Goal: Task Accomplishment & Management: Manage account settings

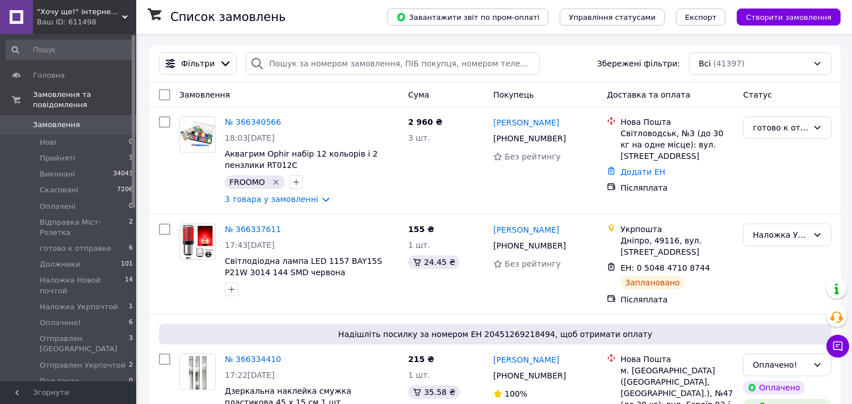
click at [58, 120] on span "Замовлення" at bounding box center [56, 125] width 47 height 10
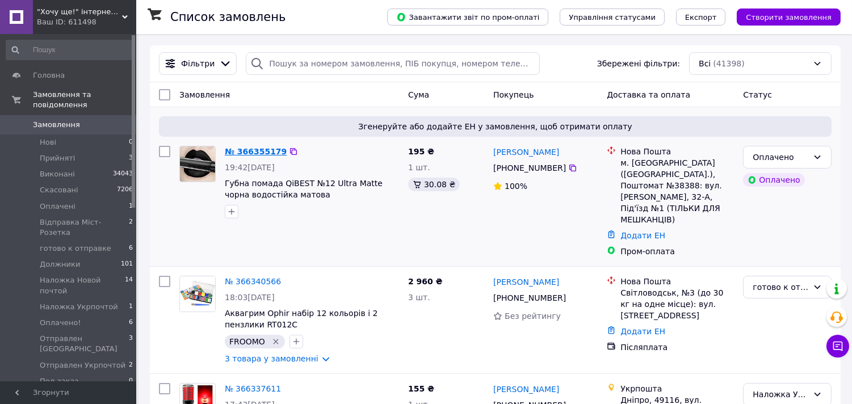
click at [243, 149] on link "№ 366355179" at bounding box center [256, 151] width 62 height 9
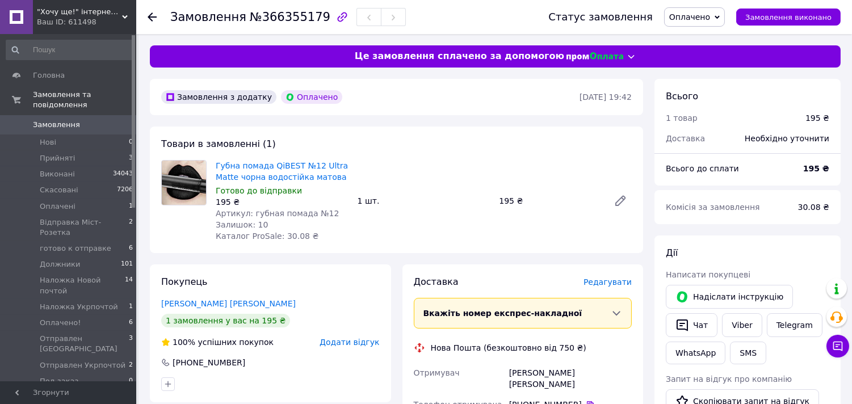
click at [708, 13] on span "Оплачено" at bounding box center [689, 16] width 41 height 9
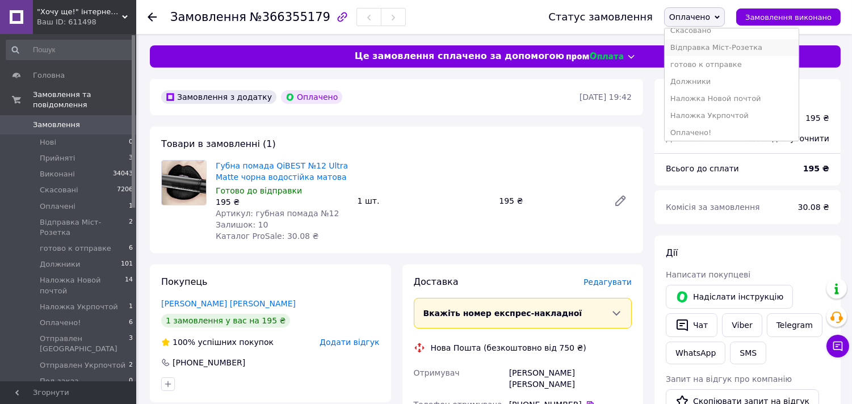
scroll to position [63, 0]
click at [706, 110] on li "Оплачено!" at bounding box center [732, 112] width 134 height 17
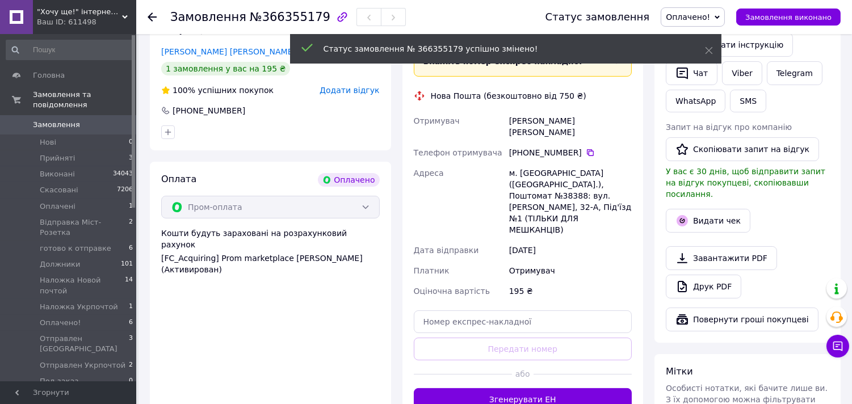
scroll to position [315, 0]
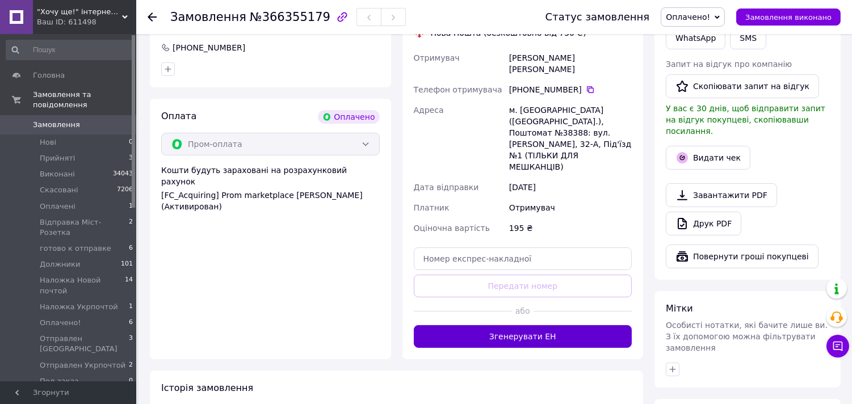
click at [526, 325] on button "Згенерувати ЕН" at bounding box center [523, 336] width 219 height 23
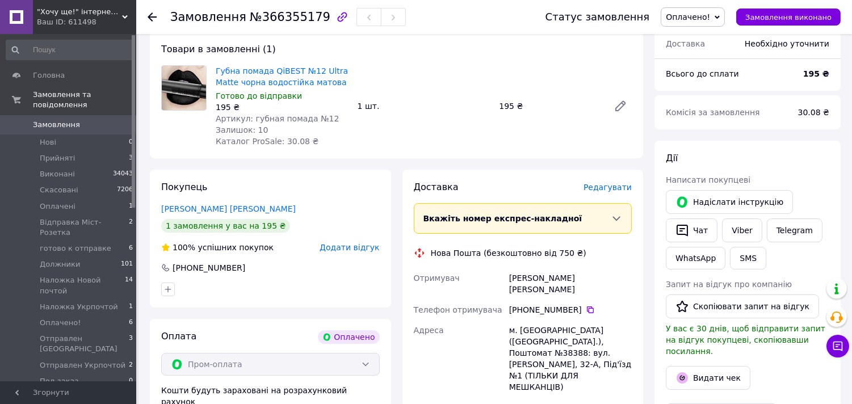
scroll to position [63, 0]
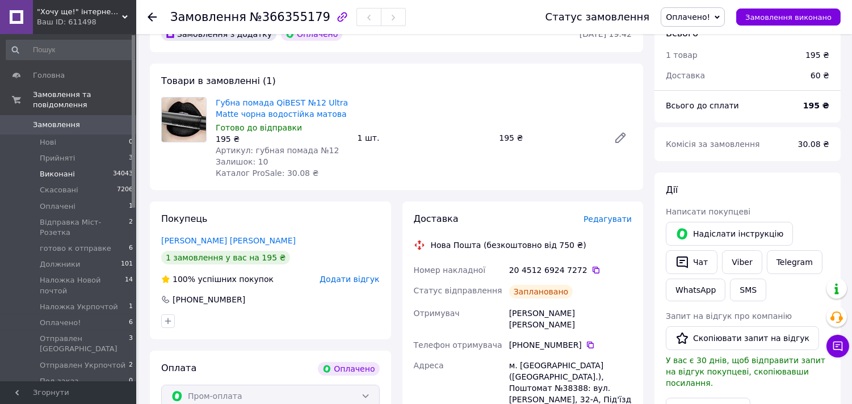
drag, startPoint x: 582, startPoint y: 163, endPoint x: 8, endPoint y: 157, distance: 574.5
click at [7, 166] on li "Виконані 34043" at bounding box center [70, 174] width 140 height 16
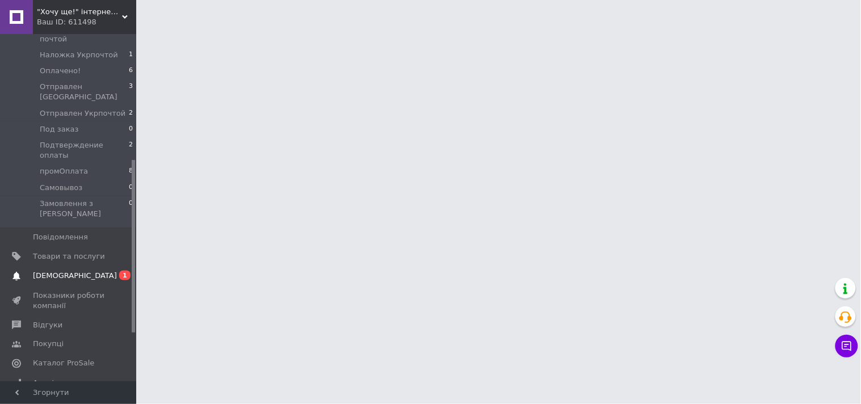
click at [58, 271] on span "[DEMOGRAPHIC_DATA]" at bounding box center [75, 276] width 84 height 10
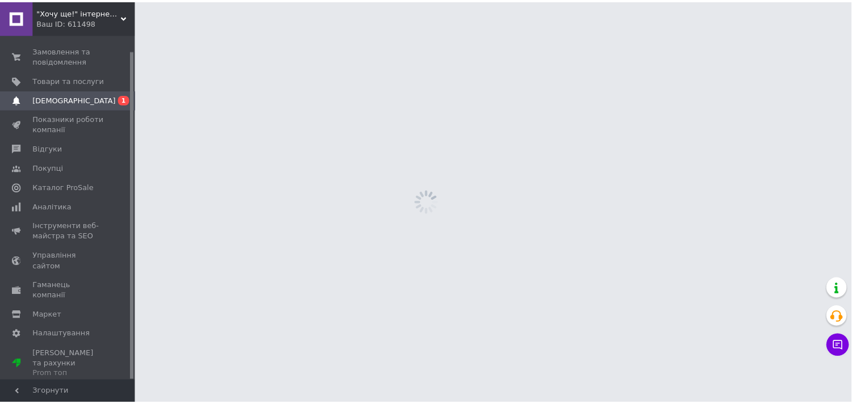
scroll to position [16, 0]
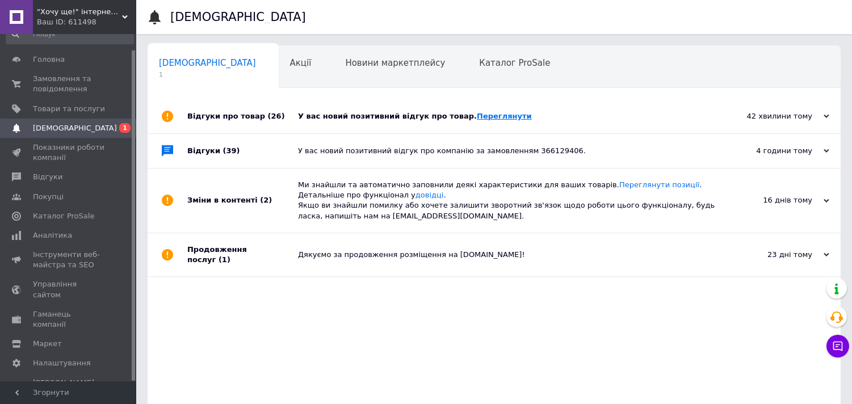
click at [477, 116] on link "Переглянути" at bounding box center [504, 116] width 55 height 9
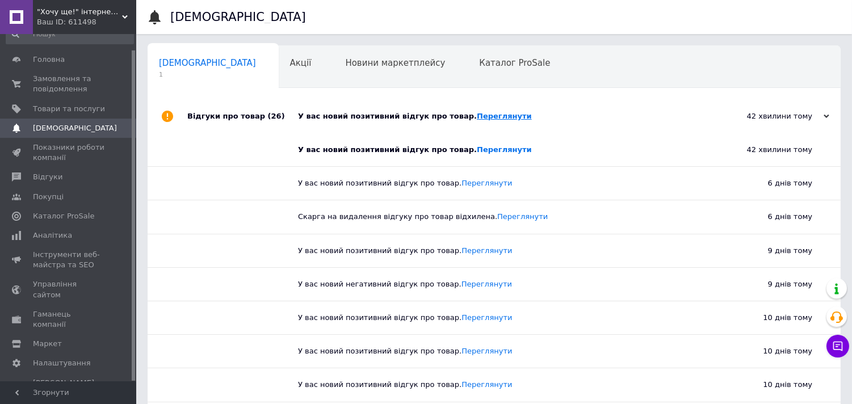
click at [477, 112] on link "Переглянути" at bounding box center [504, 116] width 55 height 9
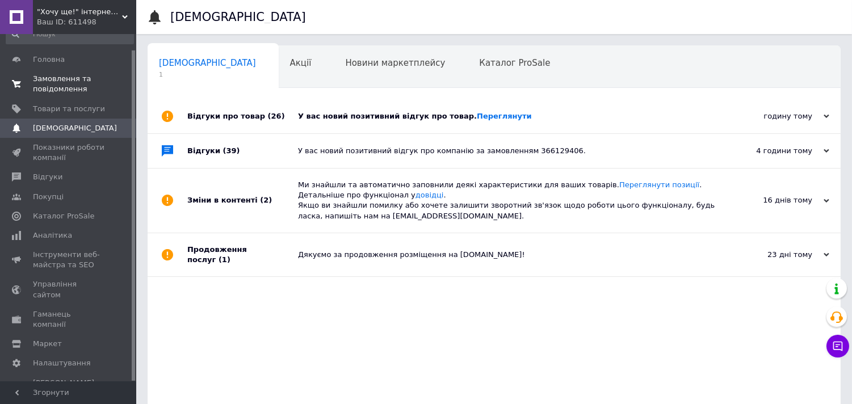
click at [46, 81] on span "Замовлення та повідомлення" at bounding box center [69, 84] width 72 height 20
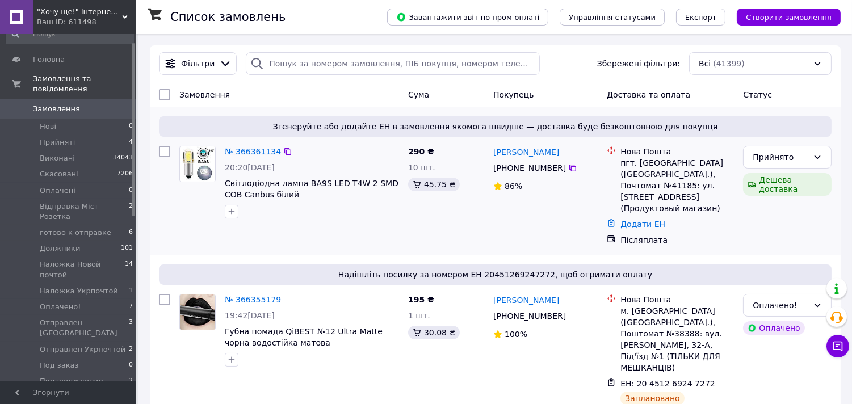
click at [263, 154] on link "№ 366361134" at bounding box center [253, 151] width 56 height 9
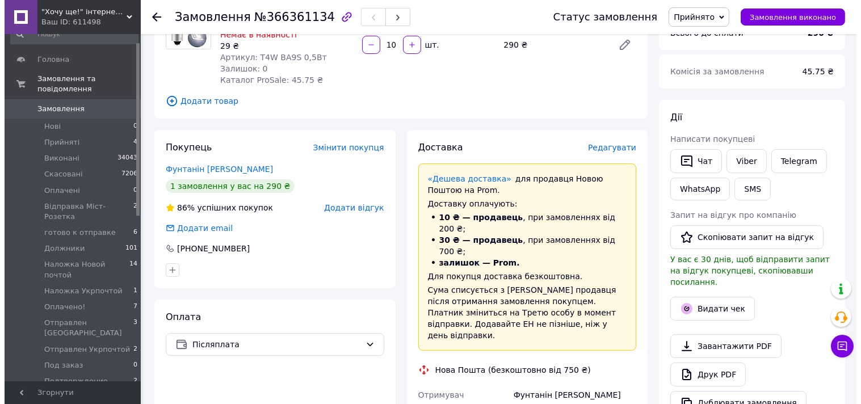
scroll to position [126, 0]
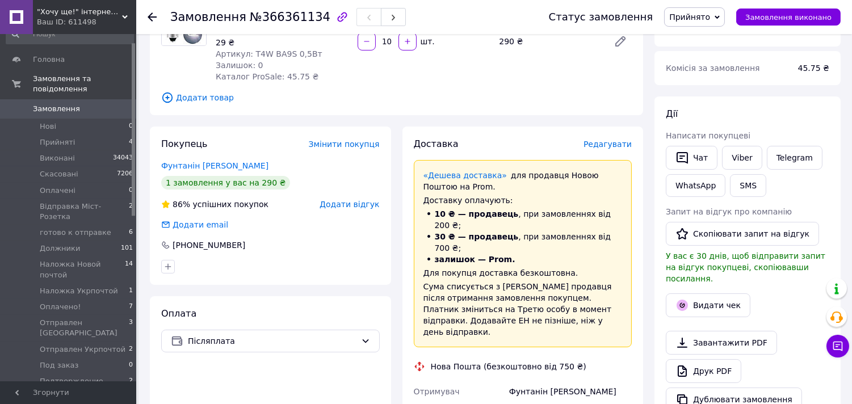
click at [604, 144] on span "Редагувати" at bounding box center [608, 144] width 48 height 9
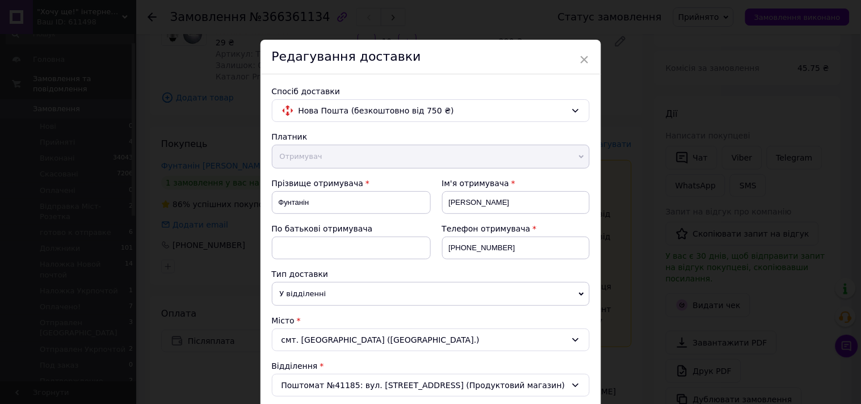
scroll to position [378, 0]
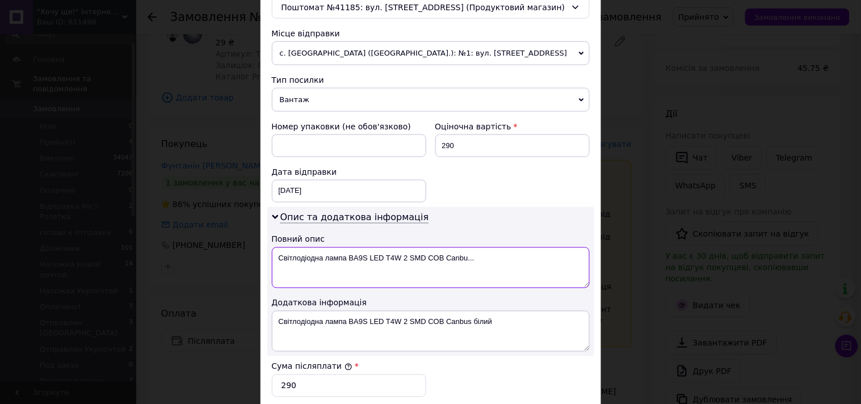
click at [458, 259] on textarea "Світлодіодна лампа BA9S LED T4W 2 SMD COB Canbu..." at bounding box center [431, 268] width 318 height 41
click at [275, 259] on textarea "Світлодіодна лампа BA9S LED T4W 2 SMD COB" at bounding box center [431, 268] width 318 height 41
type textarea "10шт Світлодіодна лампа BA9S LED T4W 2 SMD COB"
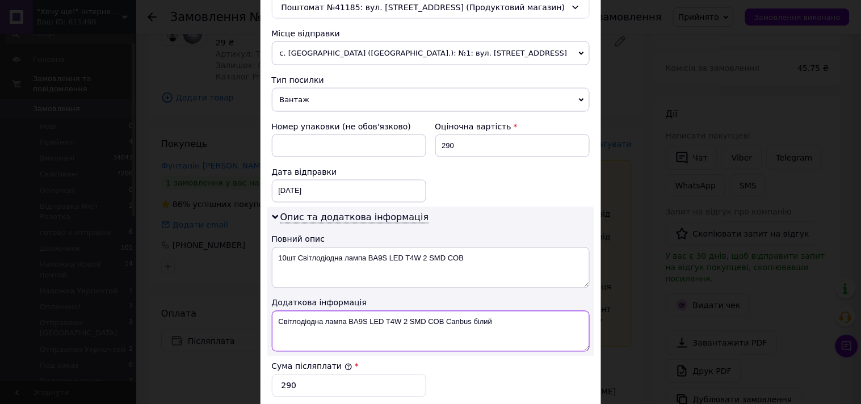
click at [274, 326] on textarea "Світлодіодна лампа BA9S LED T4W 2 SMD COB Canbus білий" at bounding box center [431, 331] width 318 height 41
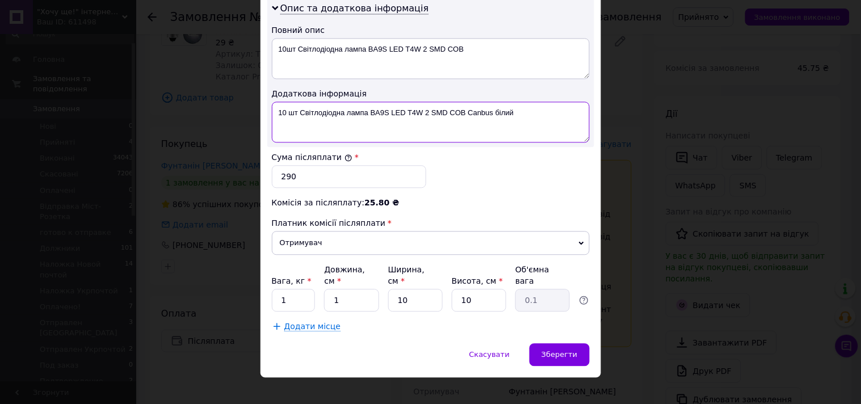
scroll to position [591, 0]
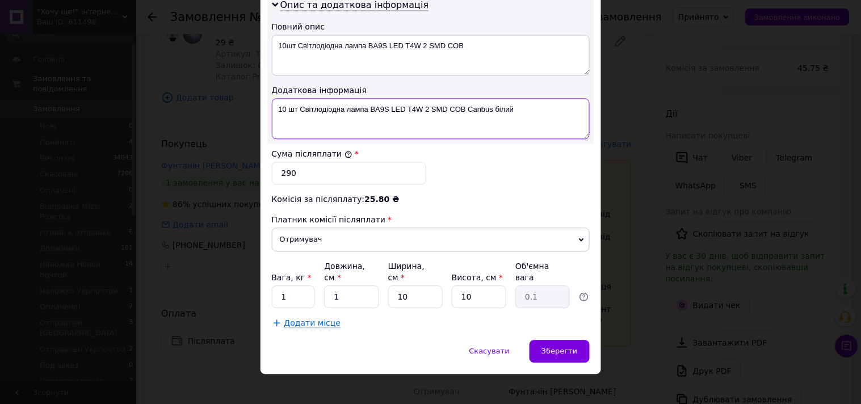
type textarea "10 шт Світлодіодна лампа BA9S LED T4W 2 SMD COB Canbus білий"
click at [302, 286] on input "1" at bounding box center [294, 297] width 44 height 23
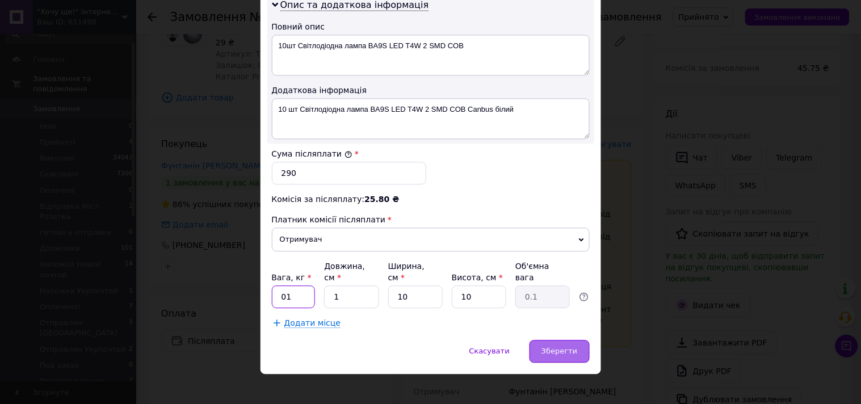
type input "01"
click at [543, 341] on div "Зберегти" at bounding box center [560, 351] width 60 height 23
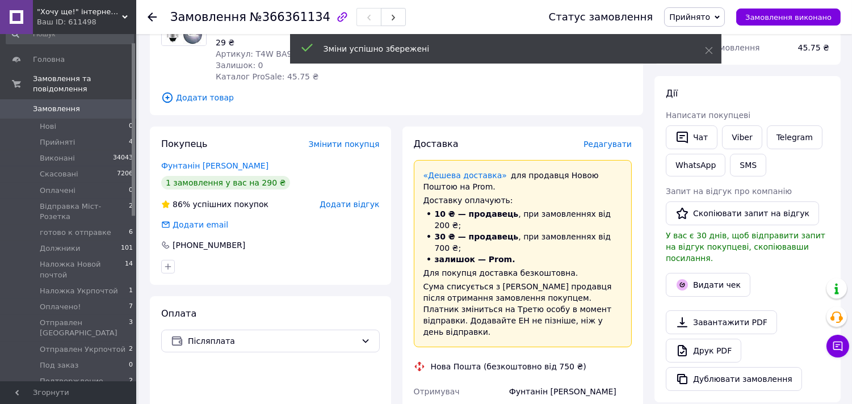
click at [614, 146] on span "Редагувати" at bounding box center [608, 144] width 48 height 9
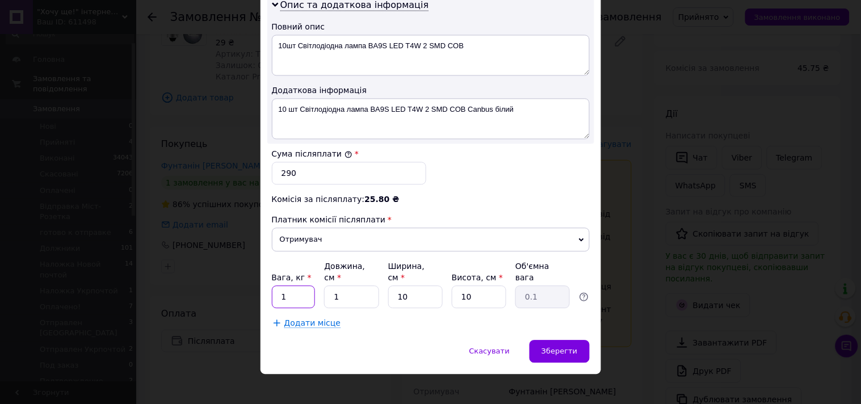
click at [299, 286] on input "1" at bounding box center [294, 297] width 44 height 23
type input "0.1"
click at [568, 347] on span "Зберегти" at bounding box center [560, 351] width 36 height 9
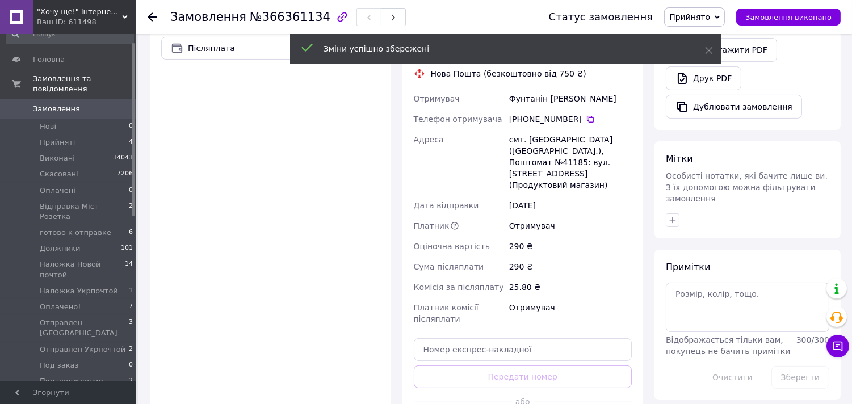
scroll to position [441, 0]
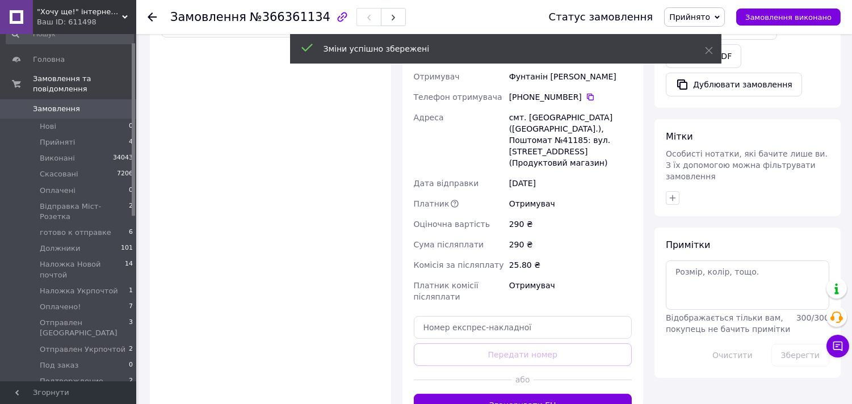
drag, startPoint x: 532, startPoint y: 369, endPoint x: 639, endPoint y: 65, distance: 322.6
click at [534, 394] on button "Згенерувати ЕН" at bounding box center [523, 405] width 219 height 23
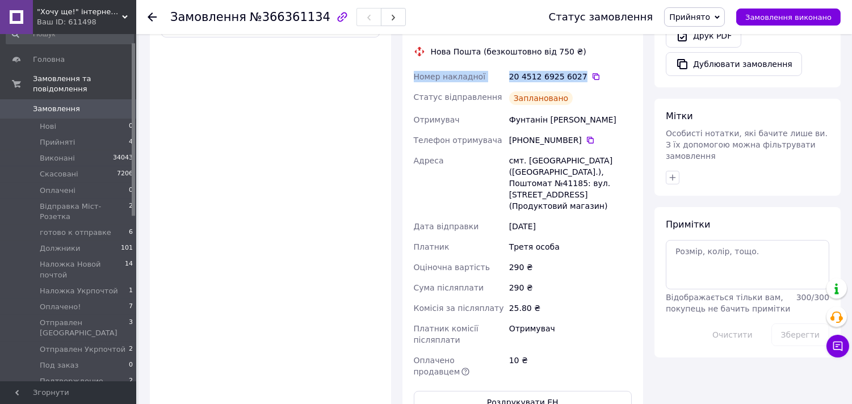
drag, startPoint x: 421, startPoint y: 56, endPoint x: 576, endPoint y: 58, distance: 155.0
click at [576, 66] on div "Номер накладної 20 4512 6925 6027   Статус відправлення Заплановано Отримувач Ф…" at bounding box center [523, 224] width 223 height 316
copy div "Номер накладної 20 4512 6925 6027"
click at [705, 17] on span "Прийнято" at bounding box center [689, 16] width 41 height 9
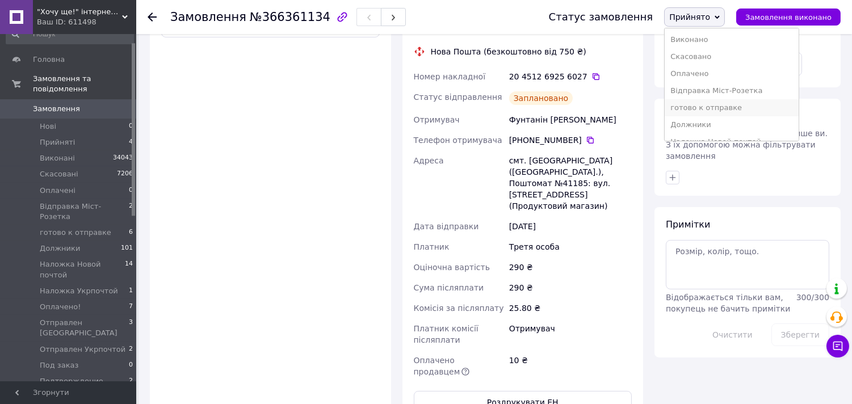
click at [710, 108] on li "готово к отправке" at bounding box center [732, 107] width 134 height 17
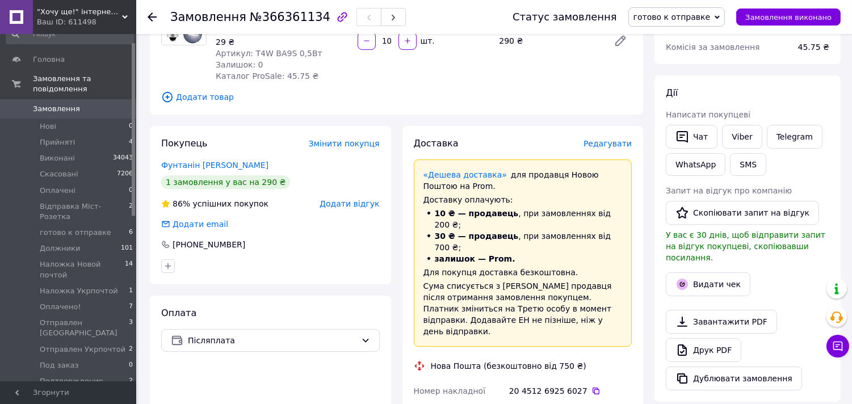
scroll to position [126, 0]
click at [685, 134] on icon "button" at bounding box center [683, 138] width 14 height 14
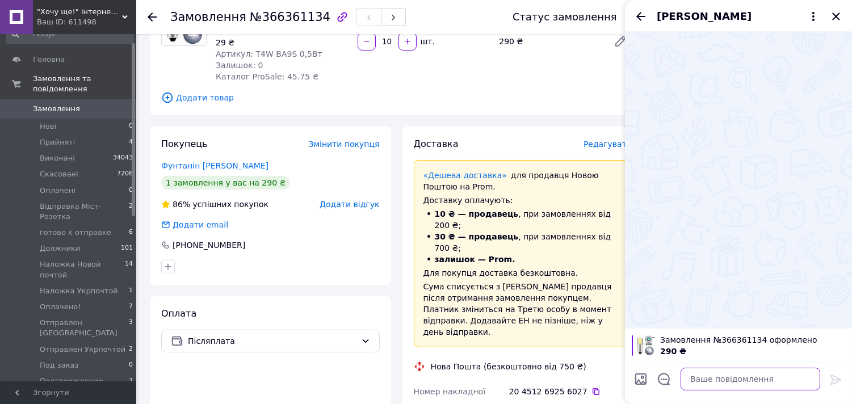
click at [708, 381] on textarea at bounding box center [751, 379] width 140 height 23
paste textarea "Номер накладної 20 4512 6925 6027"
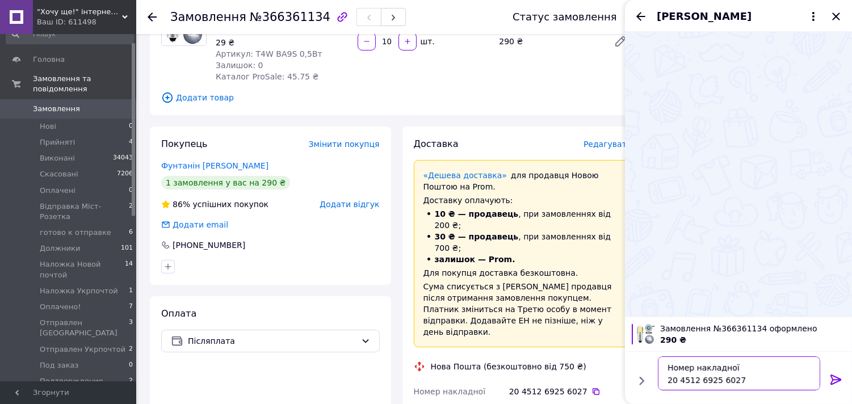
type textarea "Номер накладної 20 4512 6925 6027"
click at [842, 378] on icon at bounding box center [836, 380] width 14 height 14
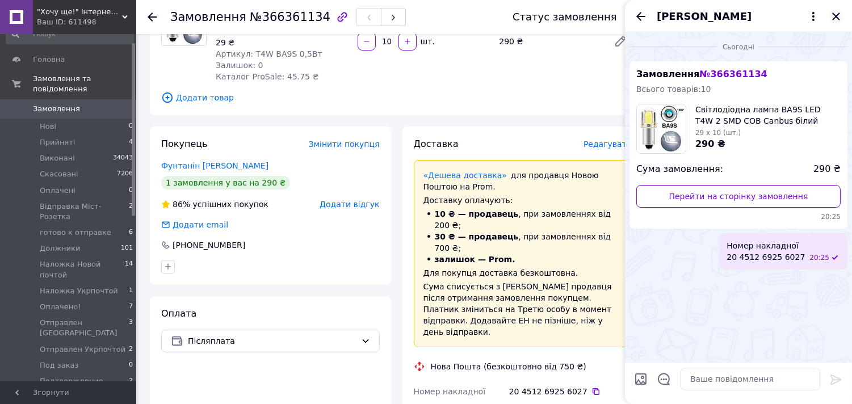
click at [834, 17] on icon "Закрити" at bounding box center [836, 17] width 14 height 14
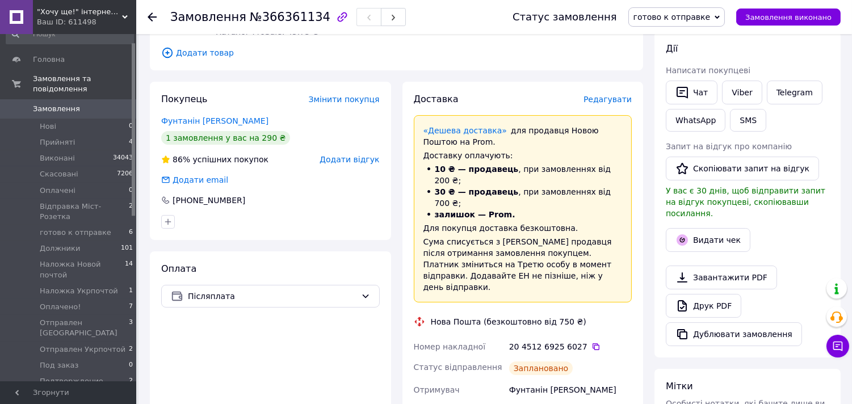
scroll to position [0, 0]
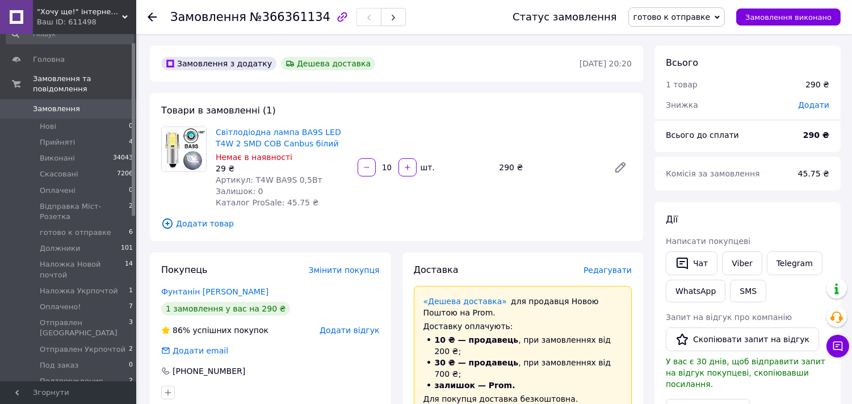
click at [57, 104] on span "Замовлення" at bounding box center [56, 109] width 47 height 10
